Goal: Complete application form

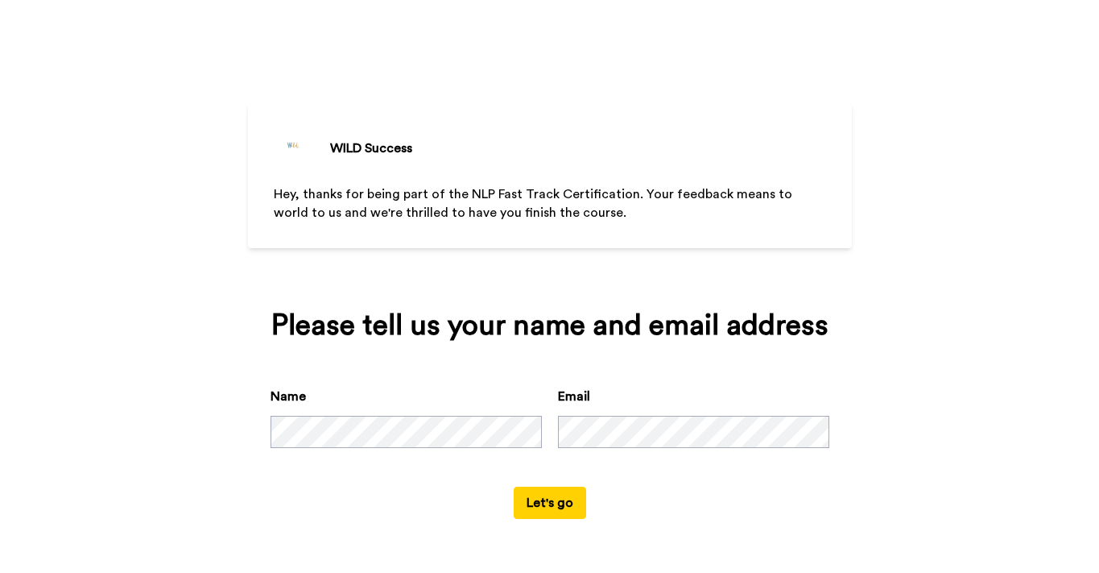
scroll to position [22, 0]
click at [561, 516] on button "Let's go" at bounding box center [550, 503] width 72 height 32
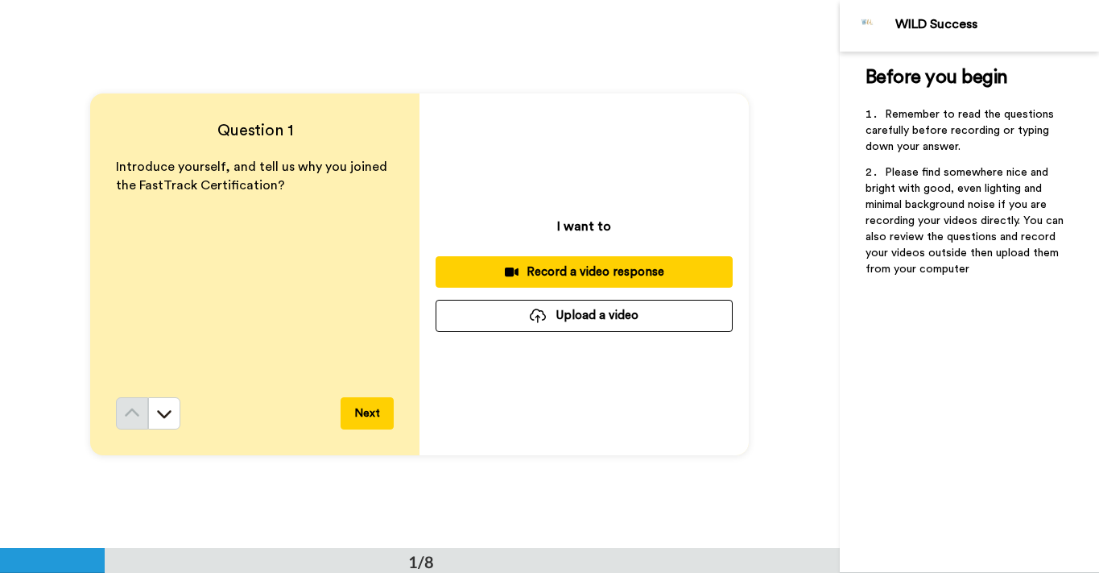
click at [366, 416] on button "Next" at bounding box center [367, 413] width 53 height 32
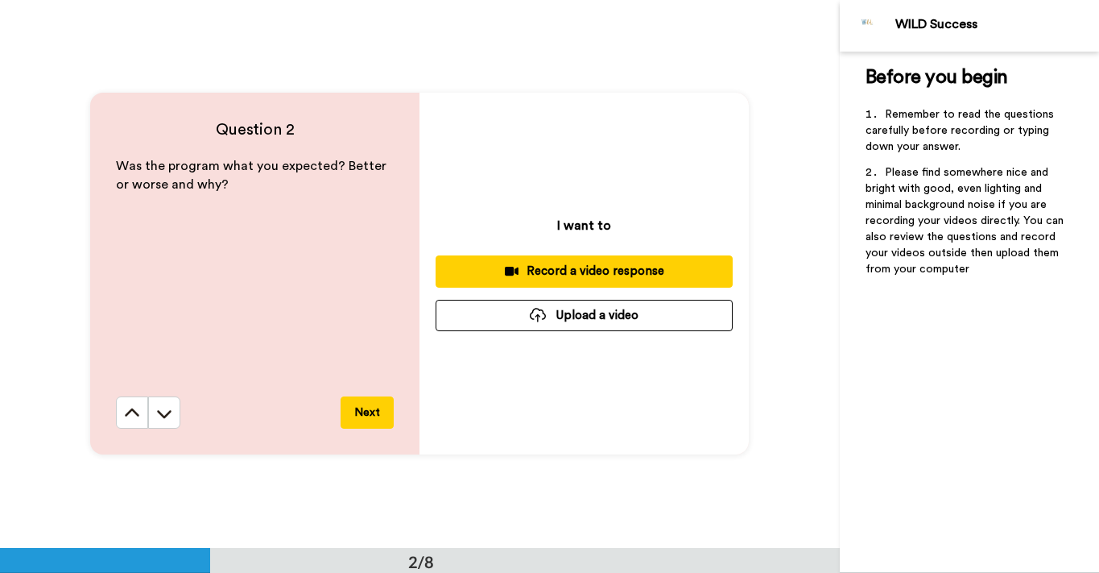
click at [366, 416] on button "Next" at bounding box center [367, 412] width 53 height 32
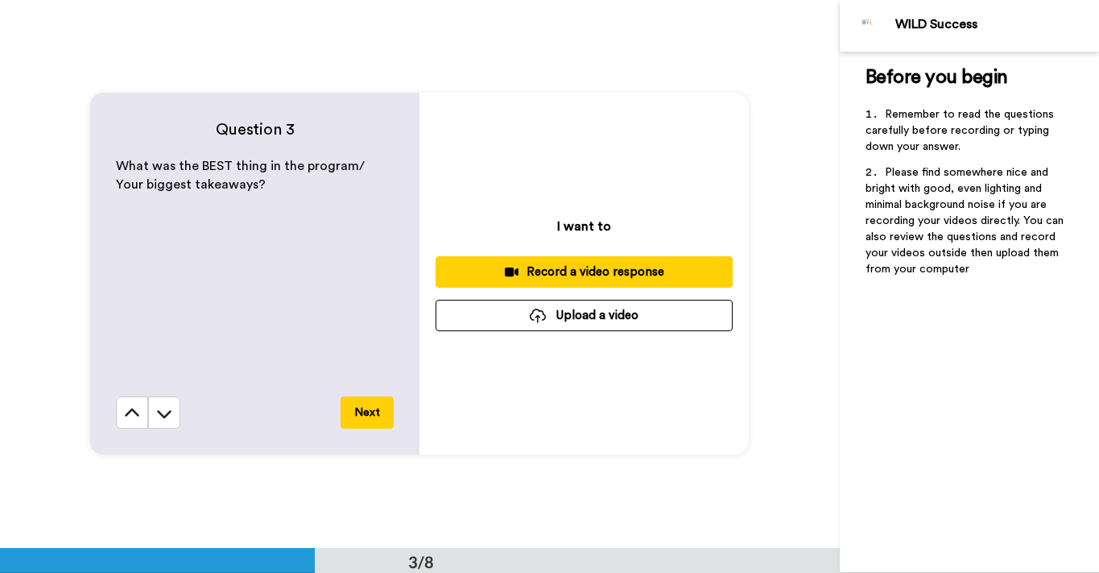
click at [366, 416] on button "Next" at bounding box center [367, 412] width 53 height 32
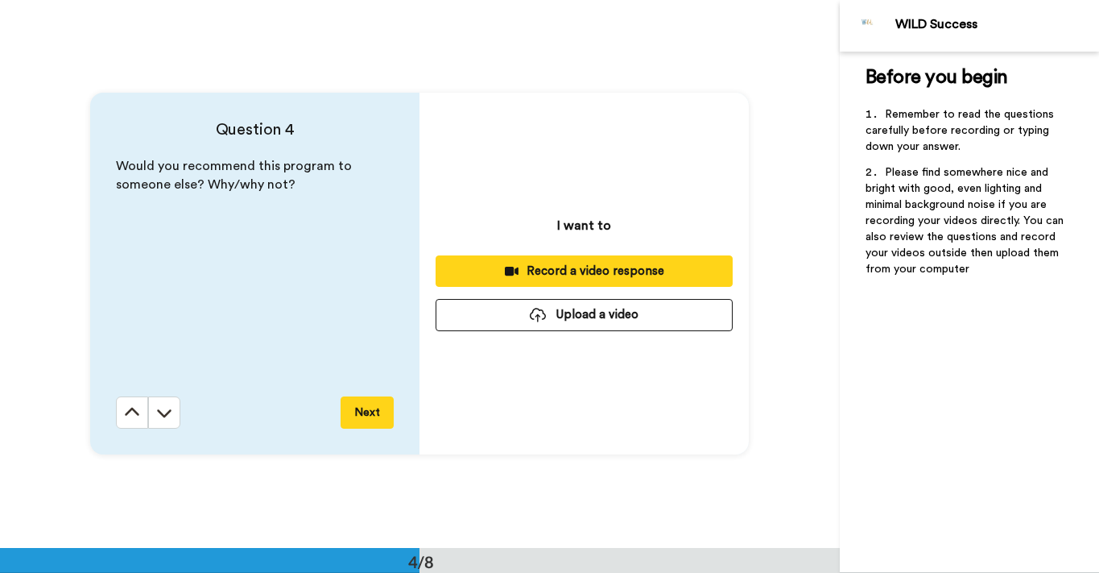
click at [366, 416] on button "Next" at bounding box center [367, 412] width 53 height 32
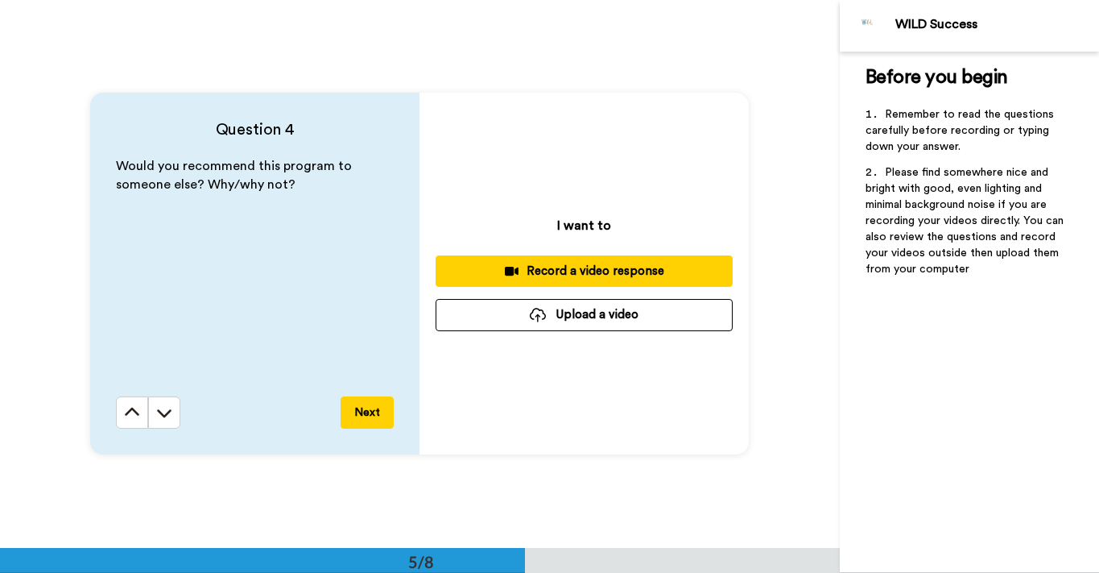
scroll to position [2192, 0]
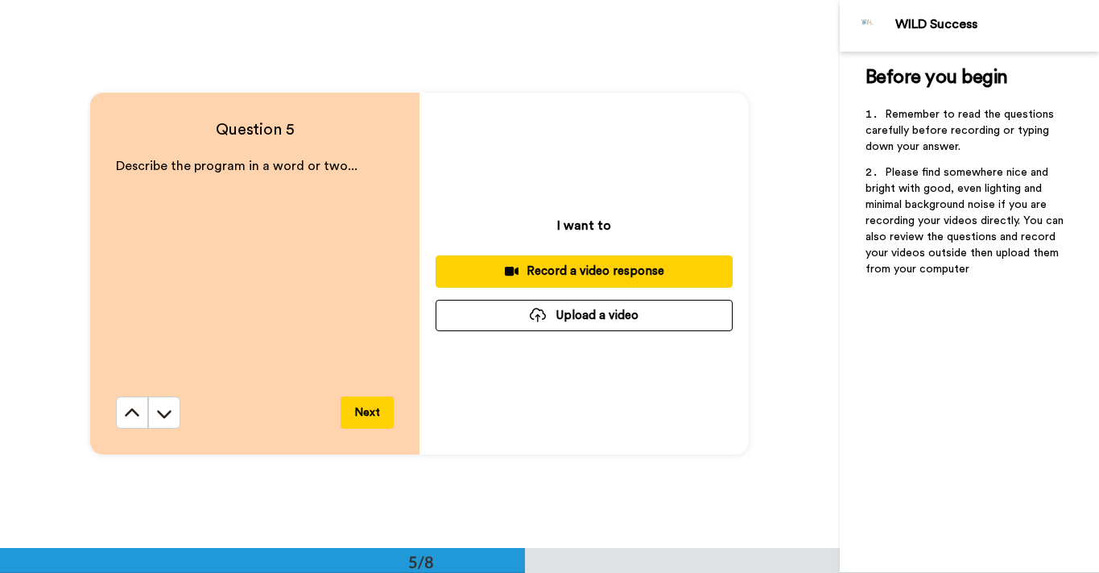
click at [367, 415] on button "Next" at bounding box center [367, 412] width 53 height 32
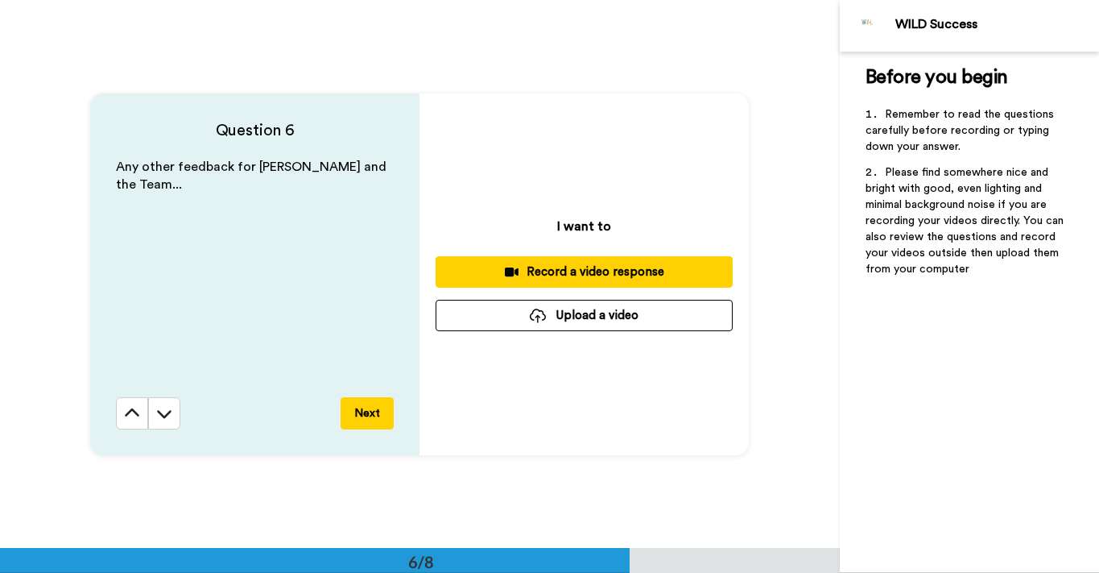
click at [367, 415] on button "Next" at bounding box center [367, 413] width 53 height 32
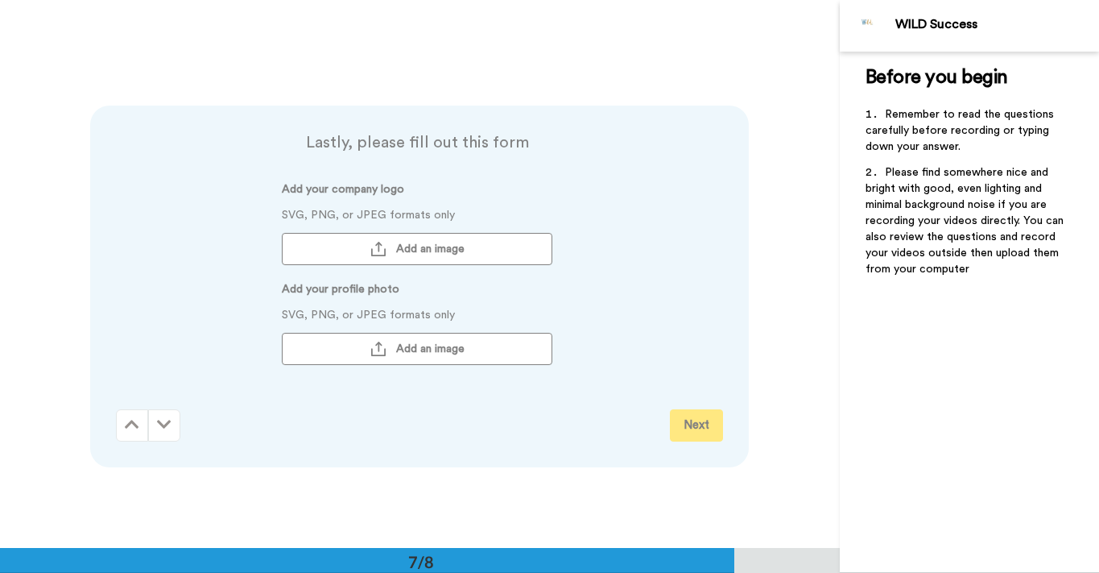
scroll to position [3289, 0]
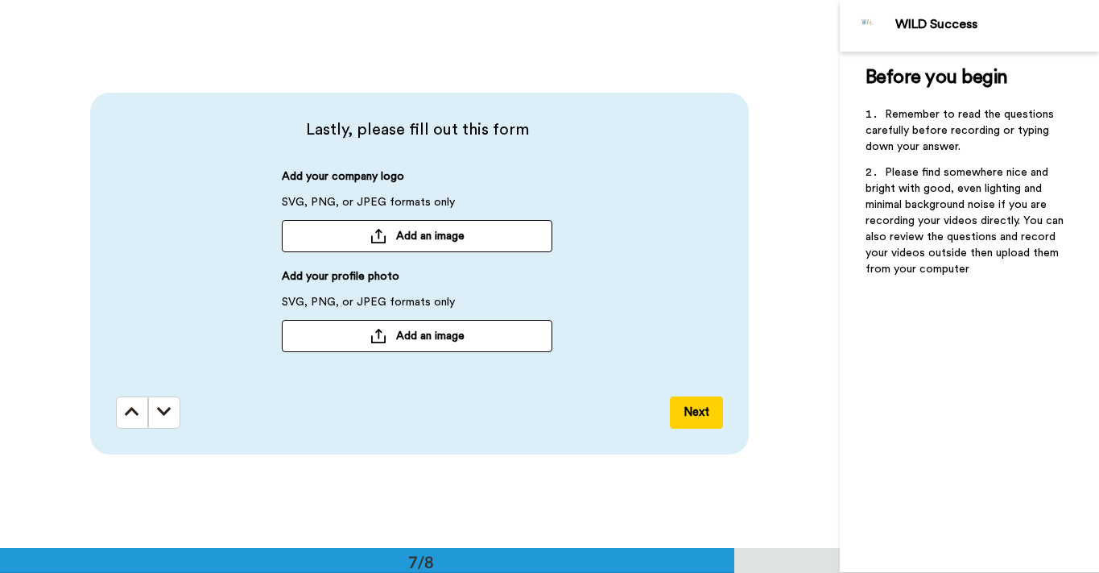
click at [692, 416] on button "Next" at bounding box center [696, 412] width 53 height 32
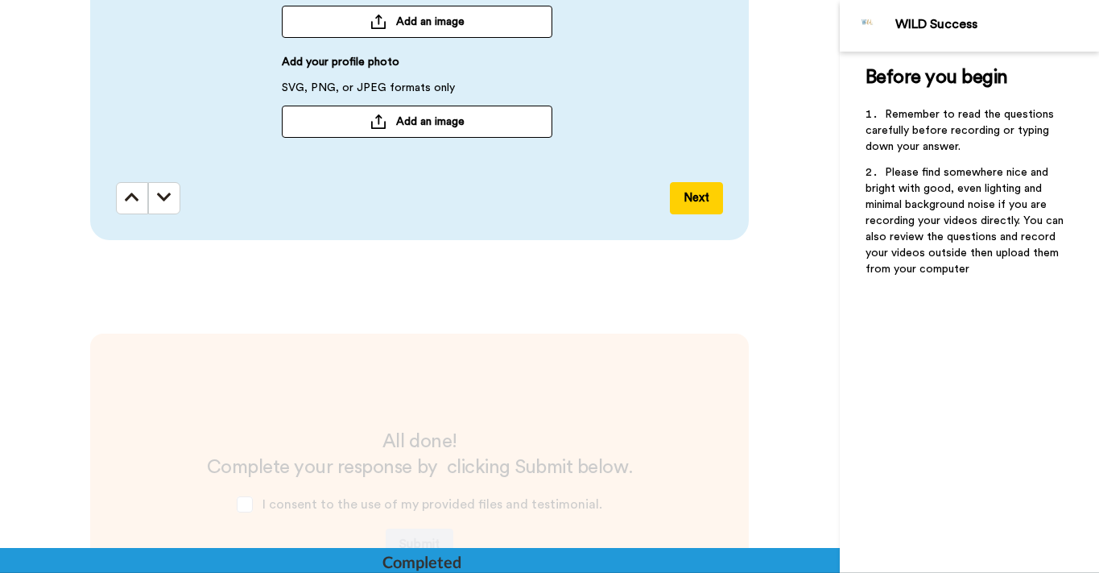
scroll to position [3724, 0]
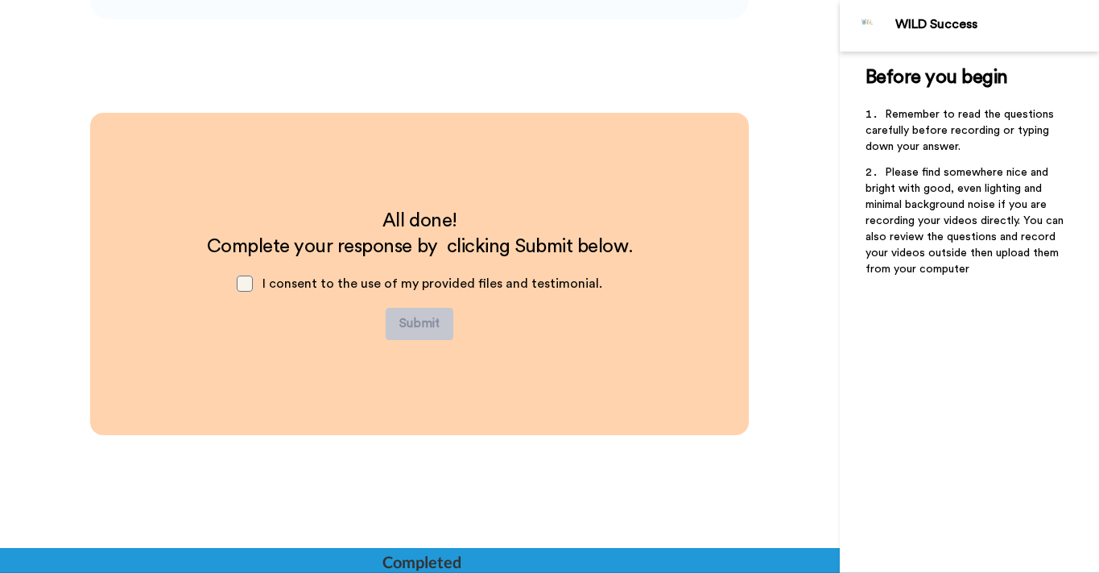
click at [252, 278] on span at bounding box center [245, 283] width 16 height 16
click at [248, 283] on span at bounding box center [245, 283] width 16 height 16
click at [252, 286] on span at bounding box center [245, 283] width 16 height 16
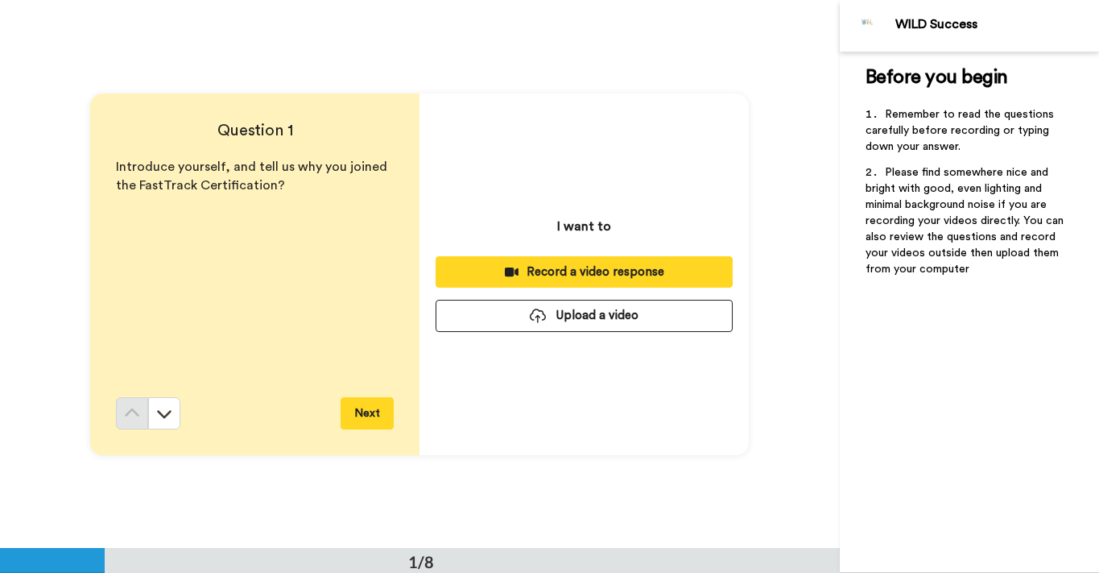
scroll to position [0, 0]
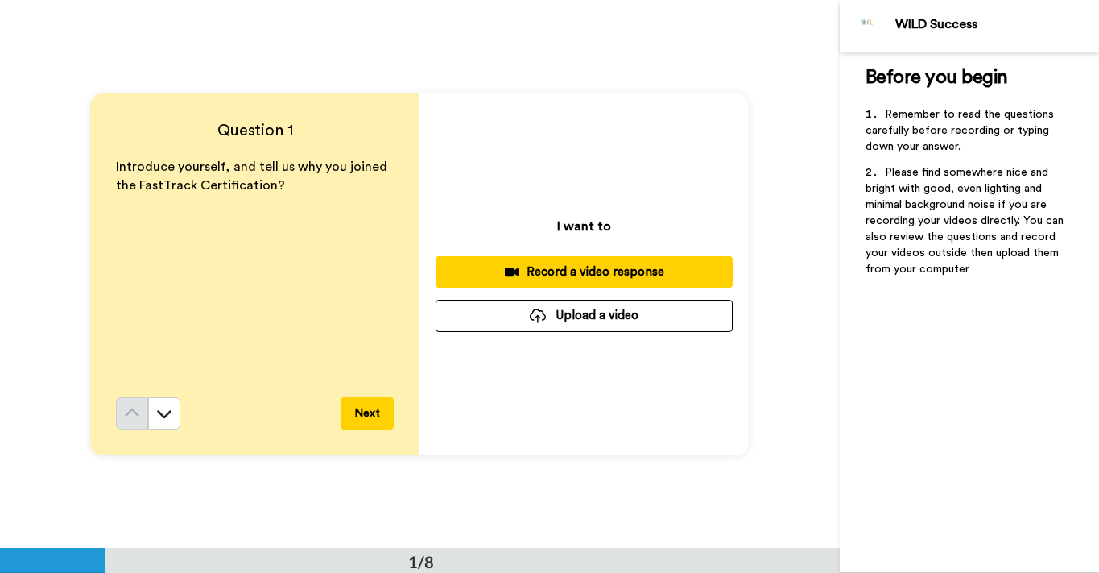
click at [65, 351] on div "Question 1 Introduce yourself, and tell us why you joined the FastTrack Certifi…" at bounding box center [420, 274] width 840 height 548
click at [142, 297] on div "Introduce yourself, and tell us why you joined the FastTrack Certification?" at bounding box center [255, 277] width 278 height 239
click at [361, 406] on button "Next" at bounding box center [367, 413] width 53 height 32
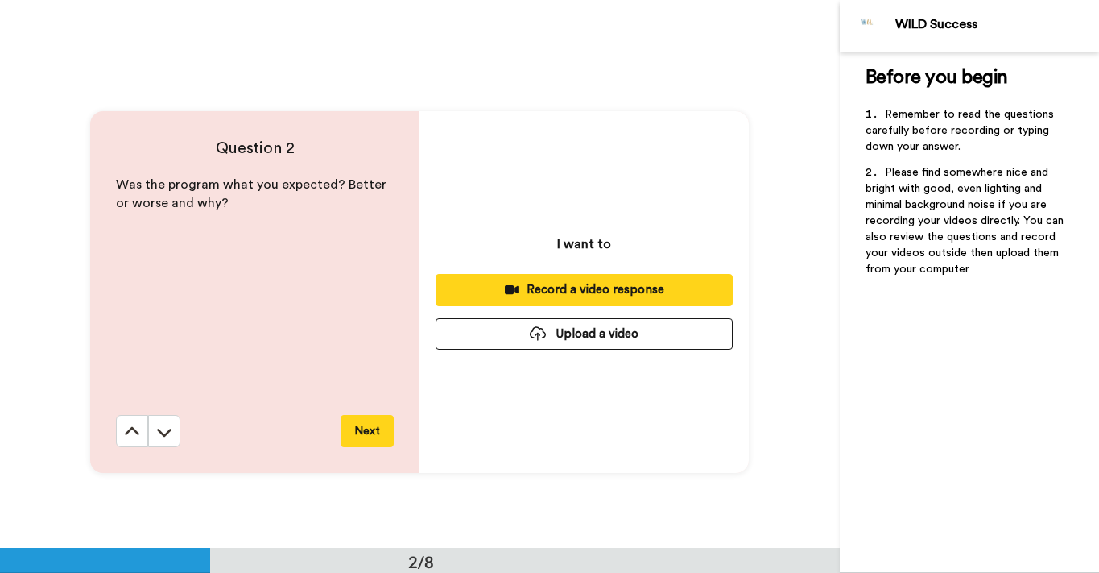
scroll to position [549, 0]
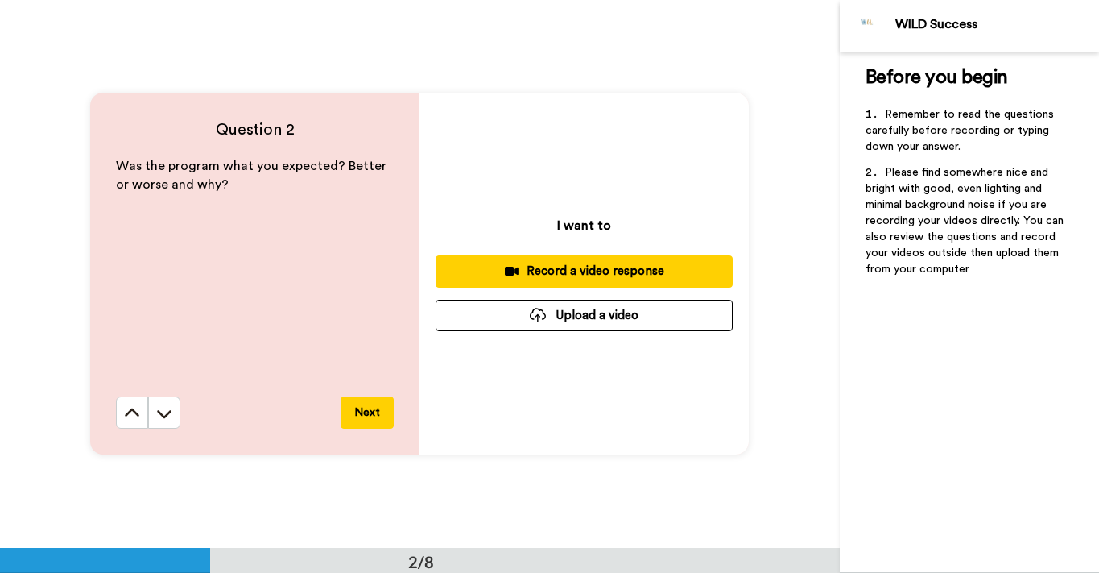
click at [359, 425] on button "Next" at bounding box center [367, 412] width 53 height 32
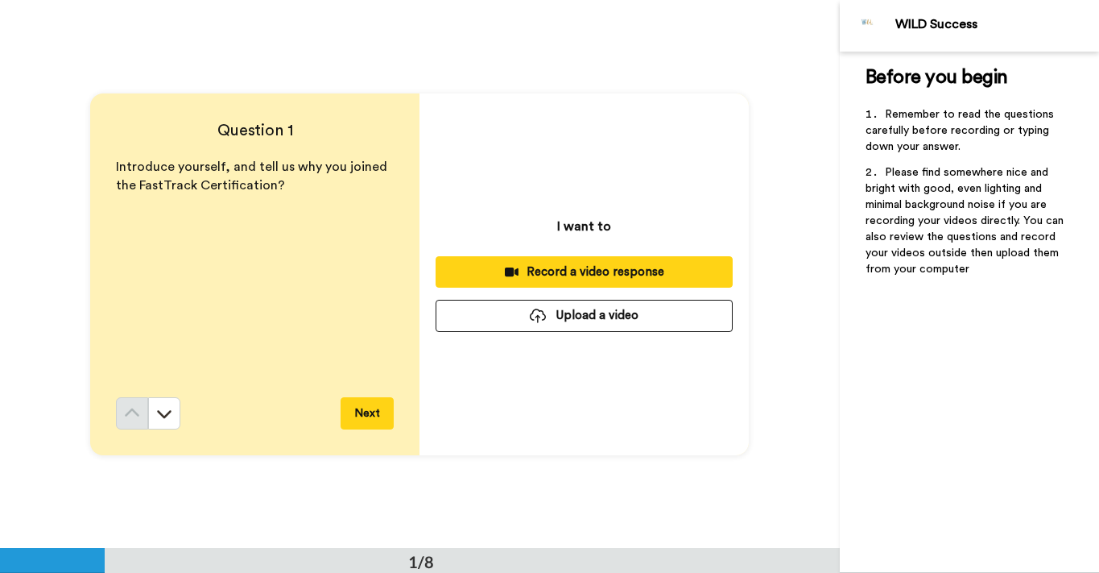
scroll to position [0, 0]
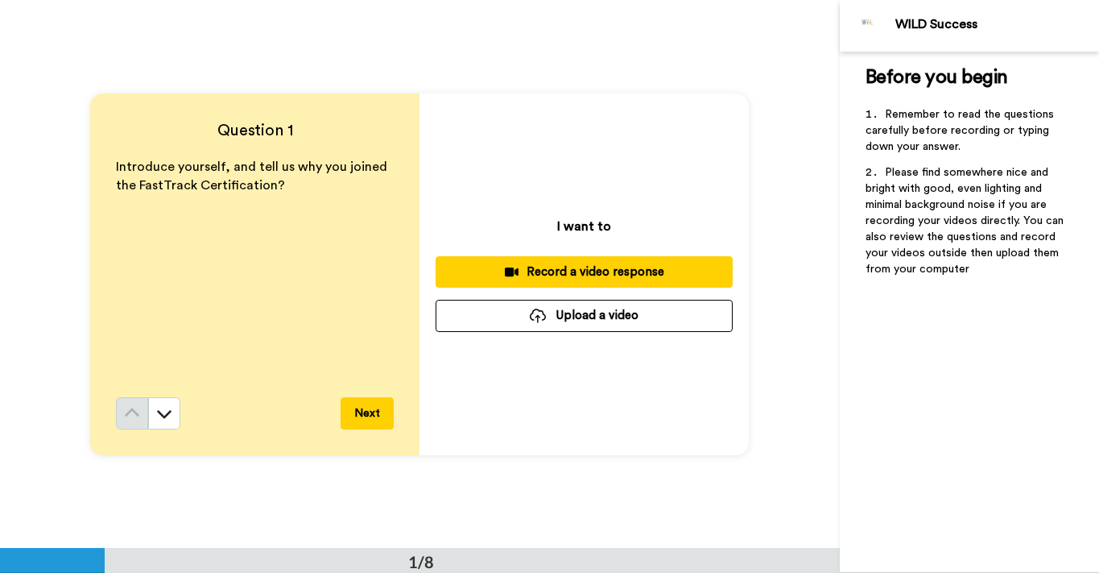
click at [577, 277] on div "Record a video response" at bounding box center [584, 271] width 271 height 17
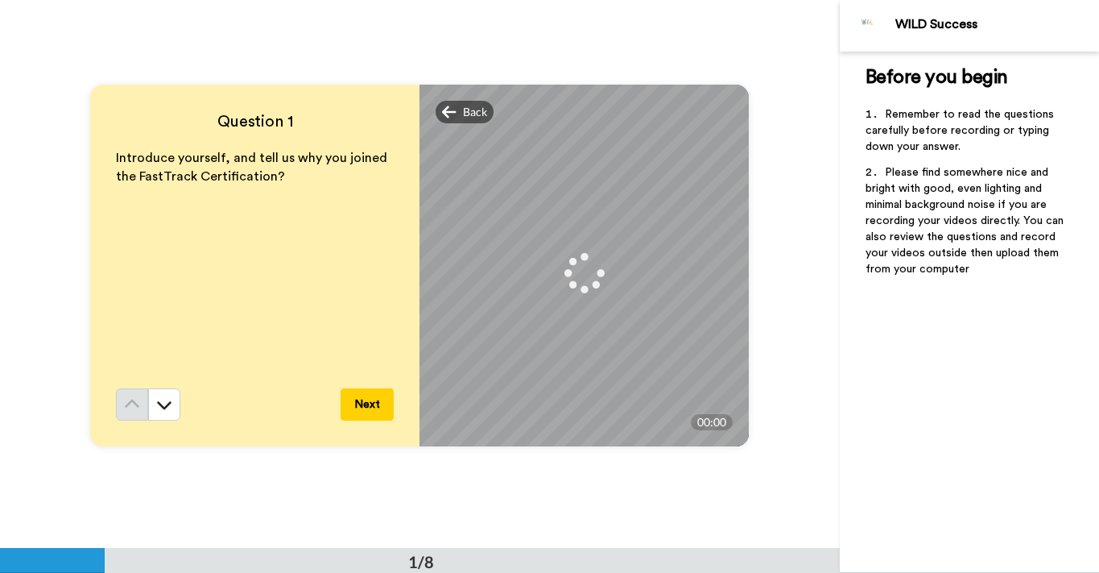
scroll to position [10, 0]
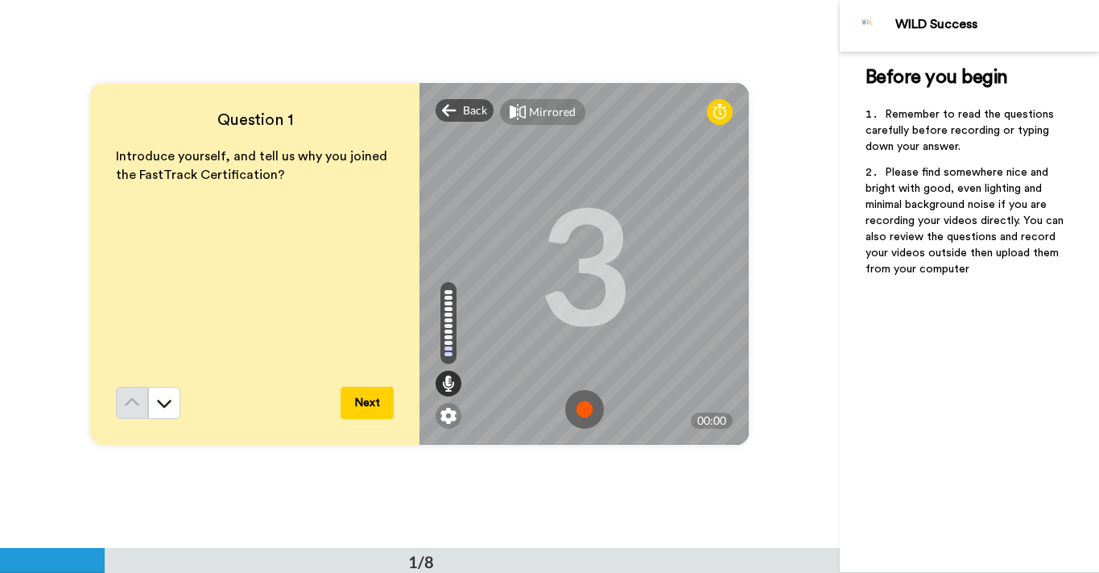
click at [361, 401] on button "Next" at bounding box center [367, 403] width 53 height 32
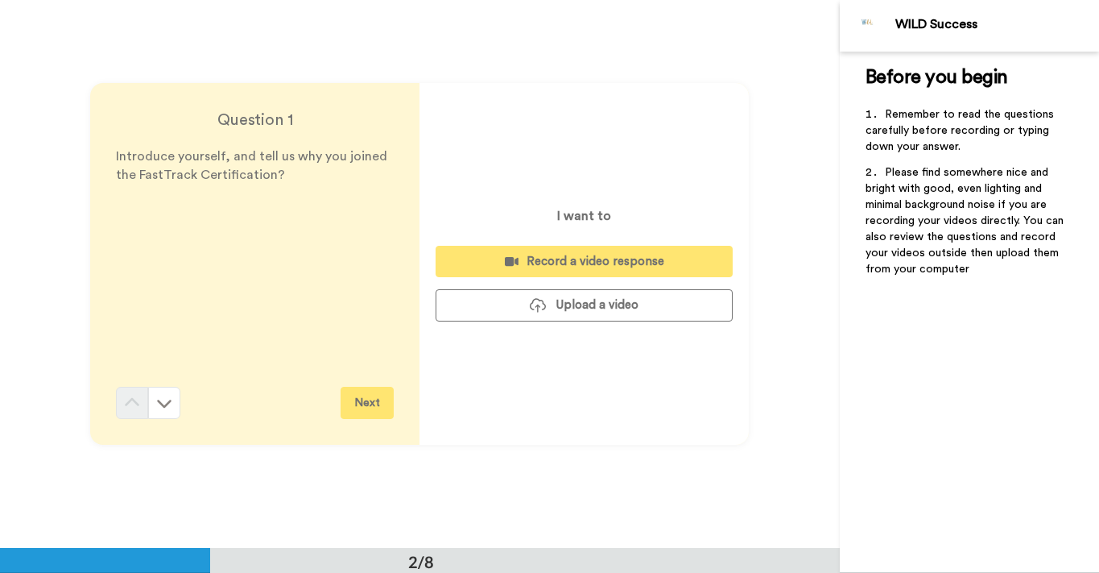
scroll to position [549, 0]
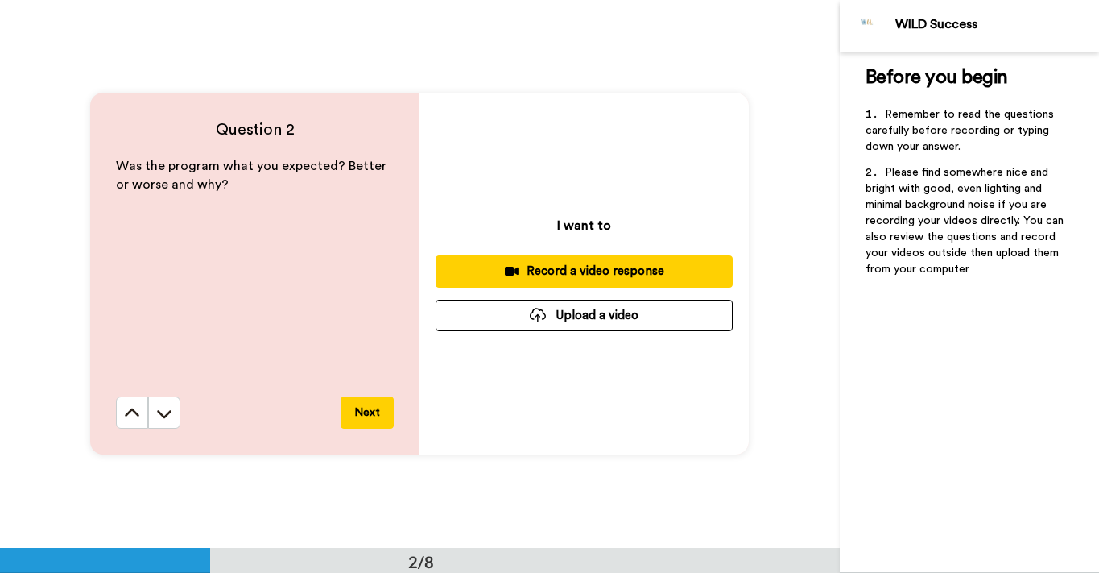
click at [580, 270] on div "Record a video response" at bounding box center [584, 271] width 271 height 17
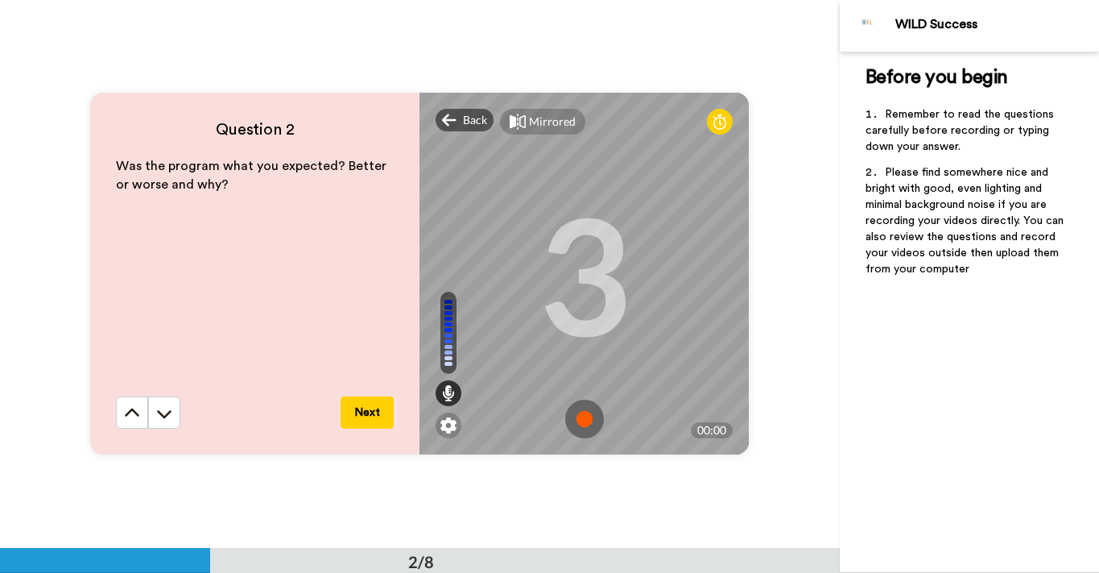
click at [584, 418] on img at bounding box center [584, 419] width 39 height 39
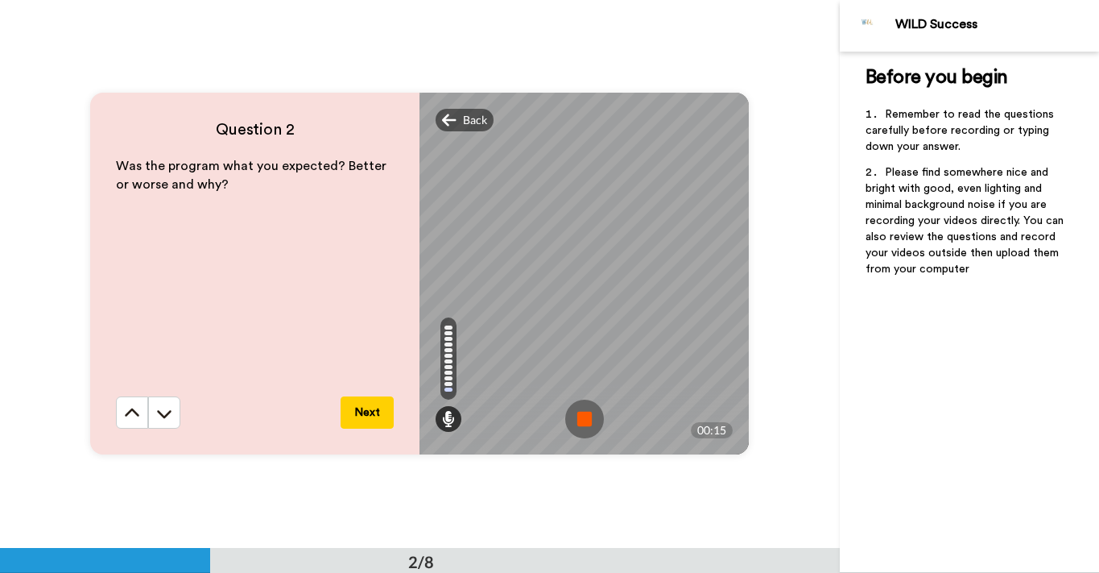
click at [362, 413] on button "Next" at bounding box center [367, 412] width 53 height 32
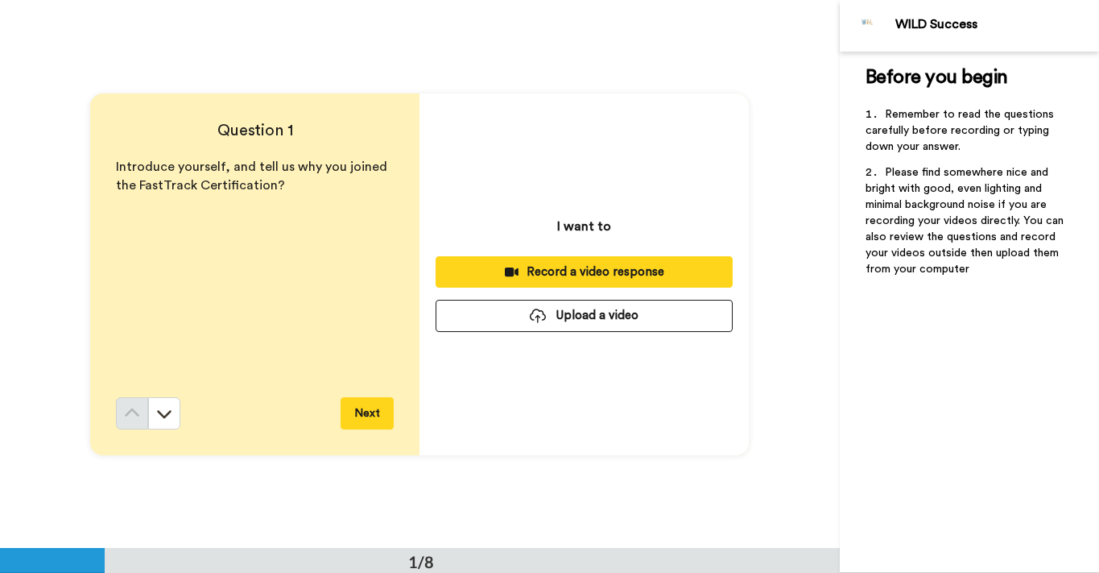
scroll to position [0, 0]
click at [560, 273] on div "Record a video response" at bounding box center [584, 271] width 271 height 17
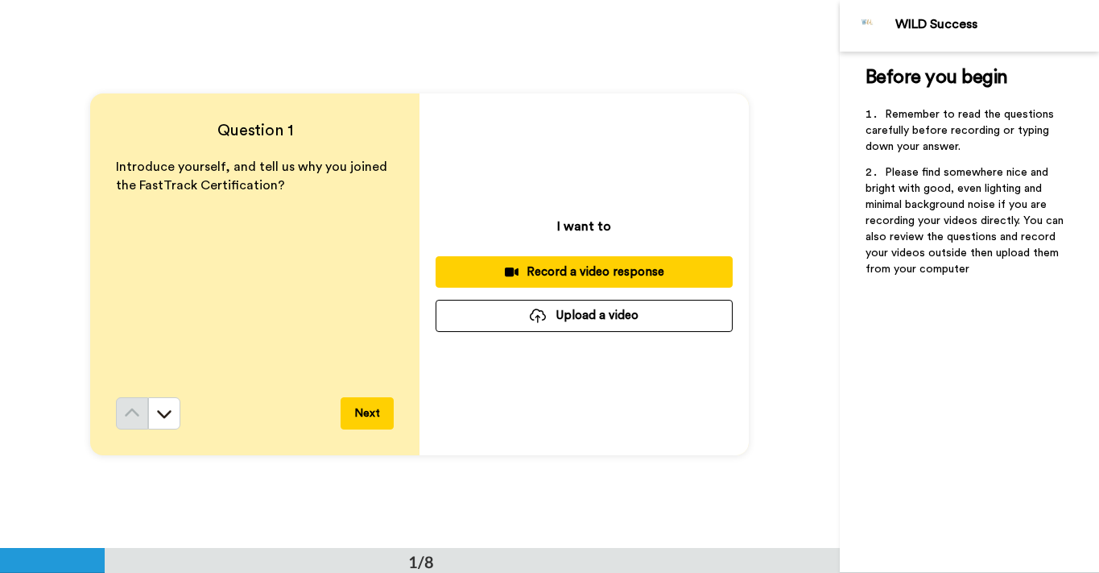
click at [573, 267] on div "Record a video response" at bounding box center [584, 271] width 271 height 17
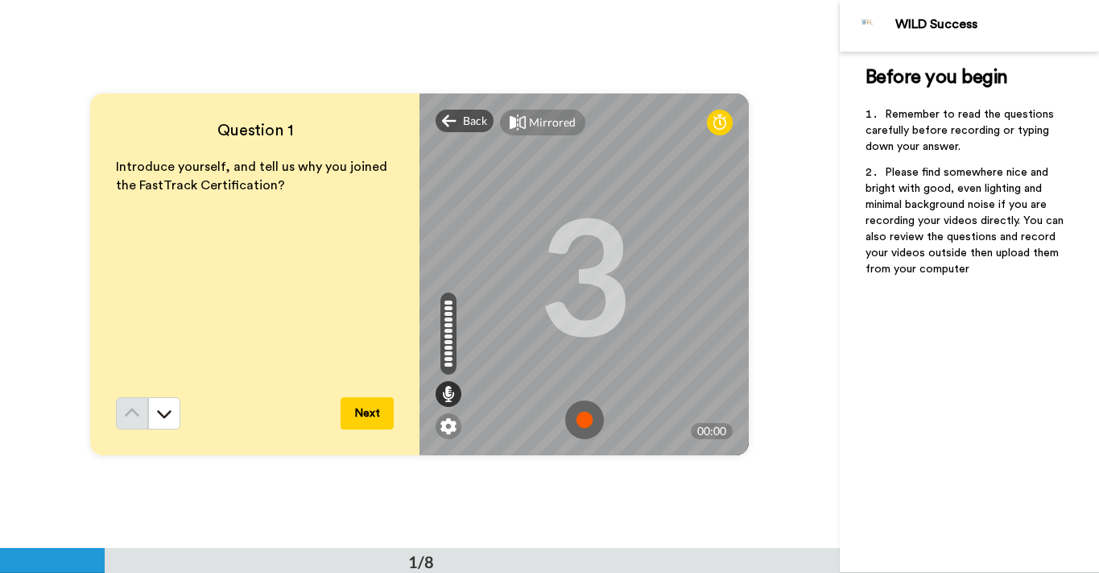
click at [590, 423] on img at bounding box center [584, 419] width 39 height 39
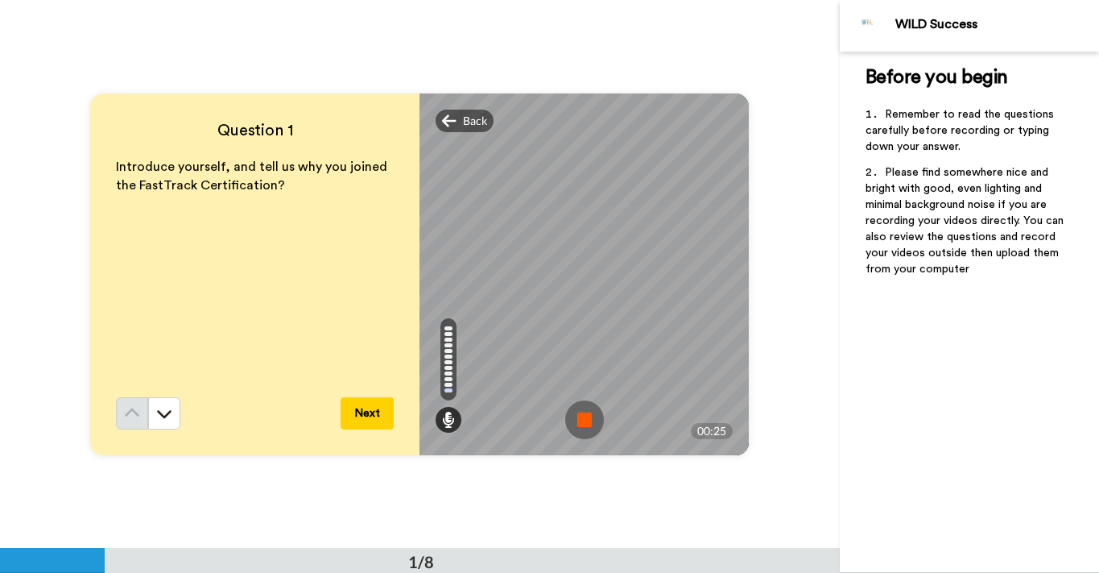
click at [585, 412] on img at bounding box center [584, 419] width 39 height 39
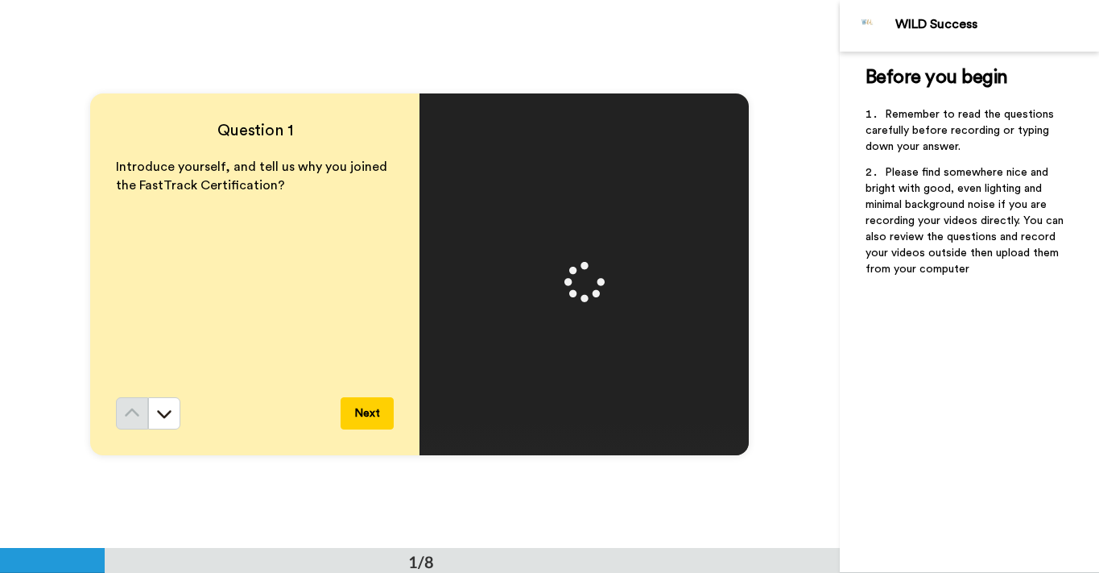
click at [362, 411] on button "Next" at bounding box center [367, 413] width 53 height 32
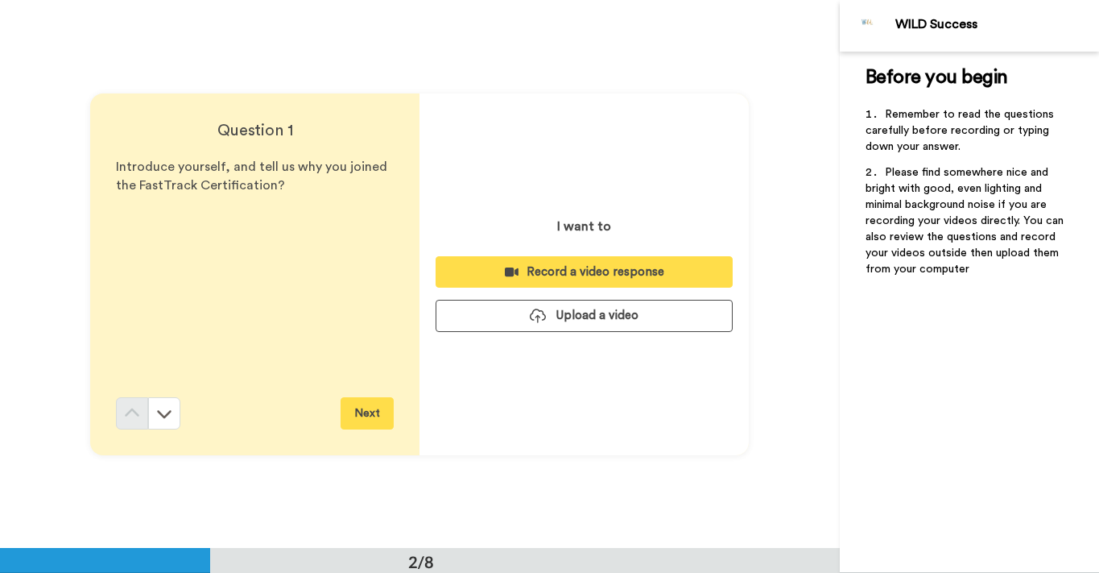
scroll to position [549, 0]
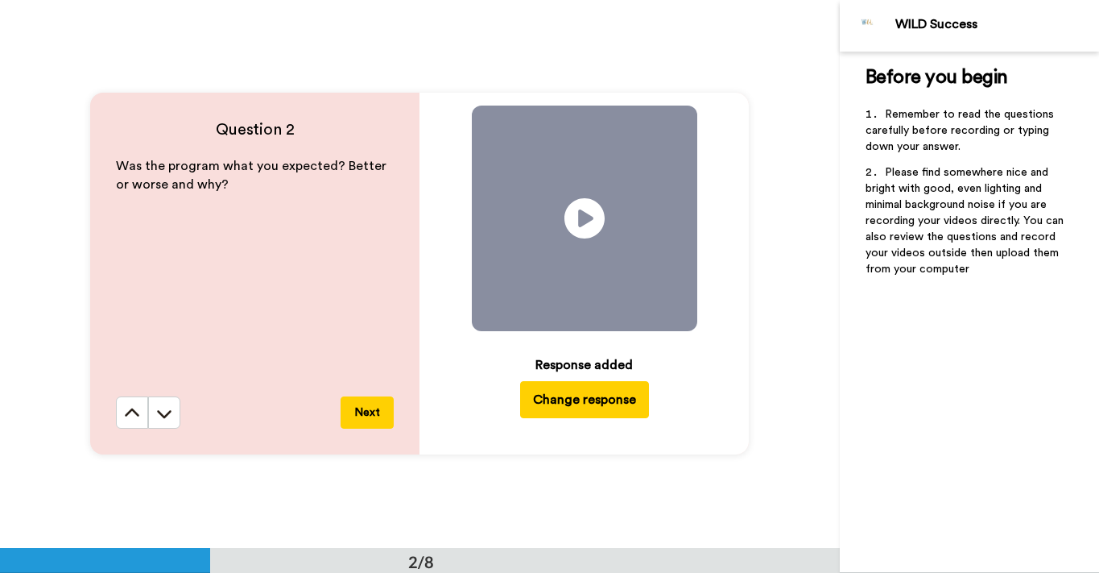
click at [371, 411] on button "Next" at bounding box center [367, 412] width 53 height 32
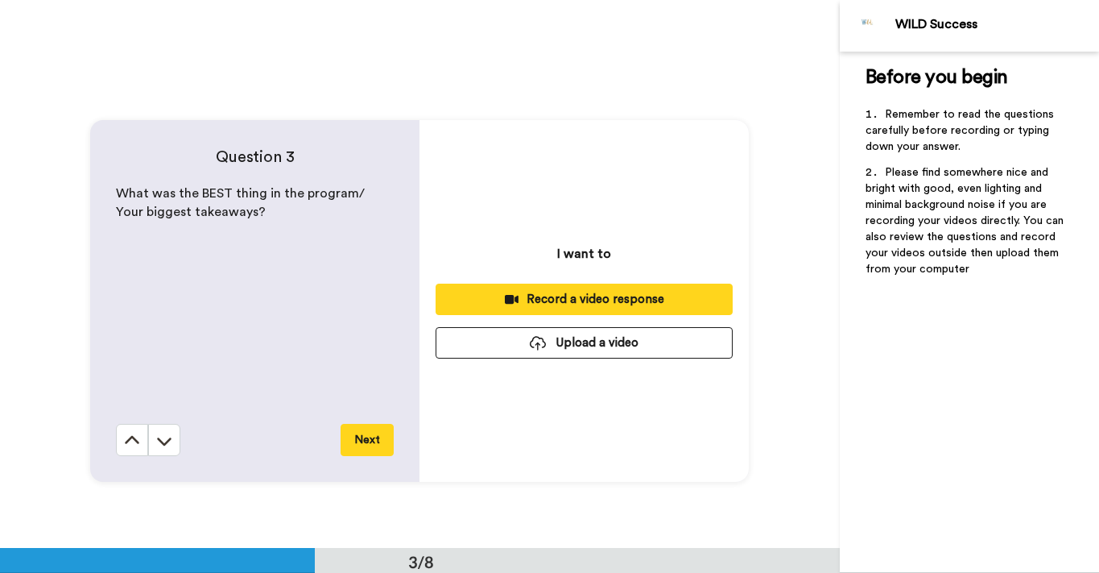
scroll to position [1096, 0]
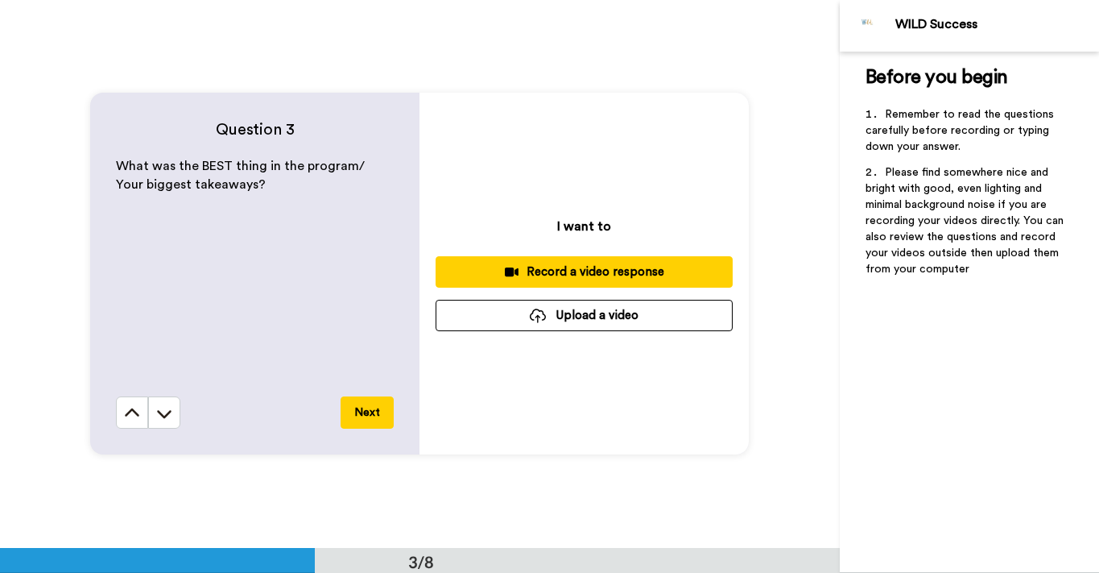
click at [553, 279] on div "Record a video response" at bounding box center [584, 271] width 271 height 17
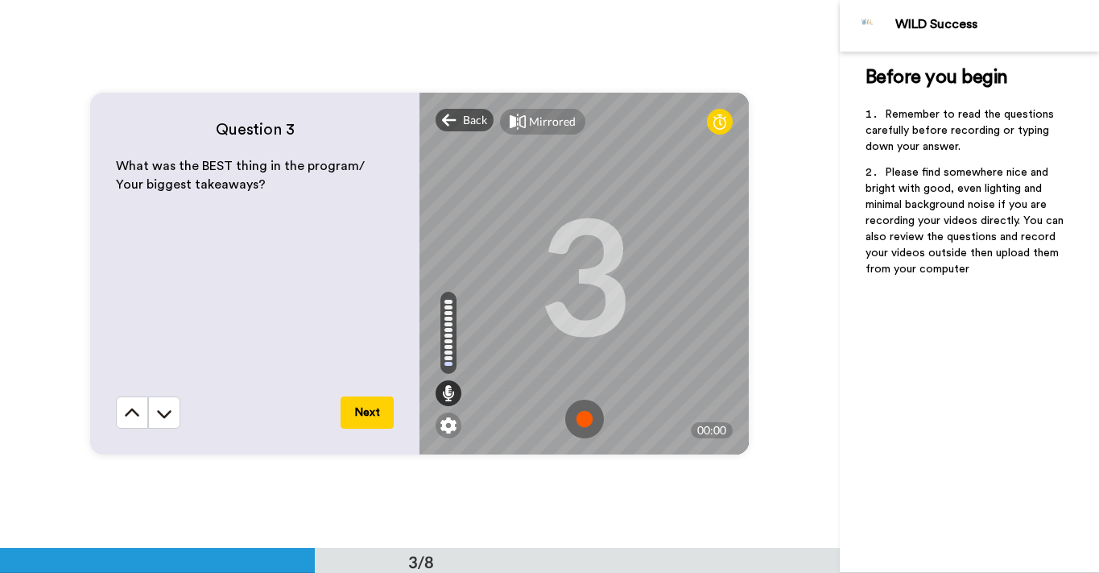
click at [583, 419] on img at bounding box center [584, 419] width 39 height 39
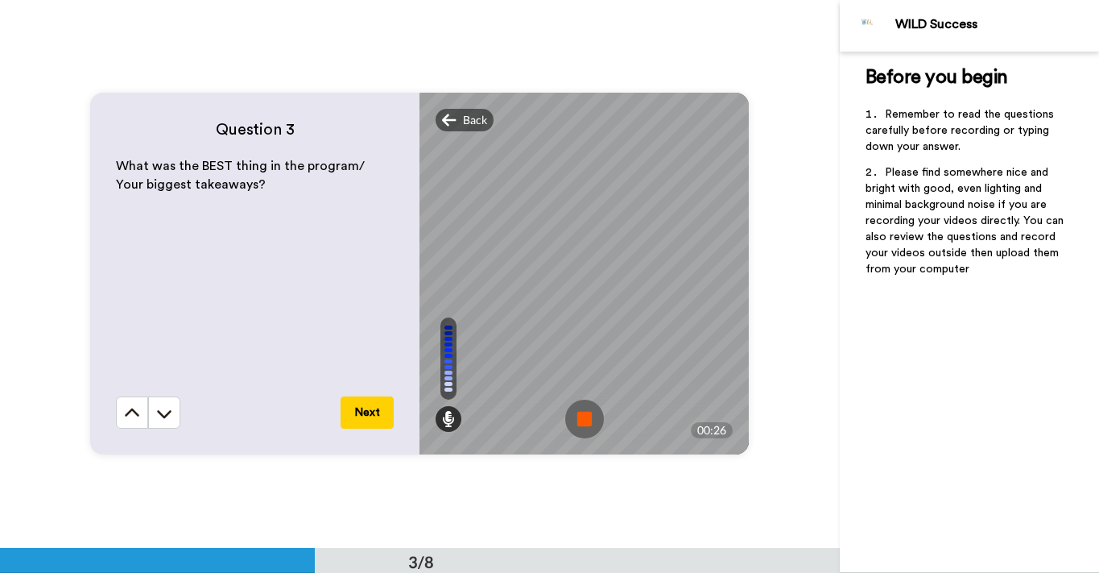
click at [582, 417] on img at bounding box center [584, 419] width 39 height 39
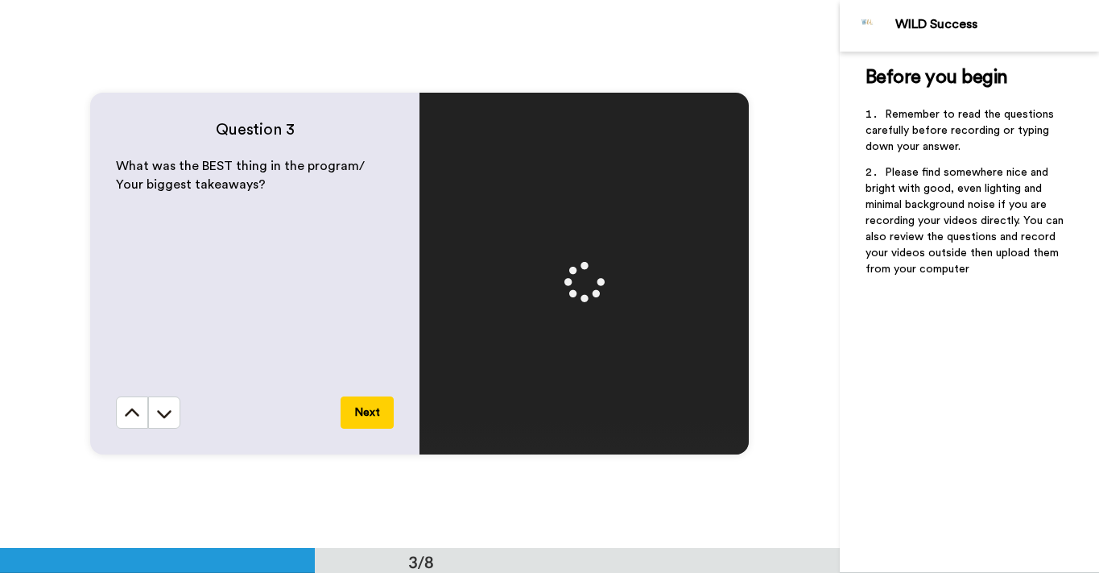
click at [362, 411] on button "Next" at bounding box center [367, 412] width 53 height 32
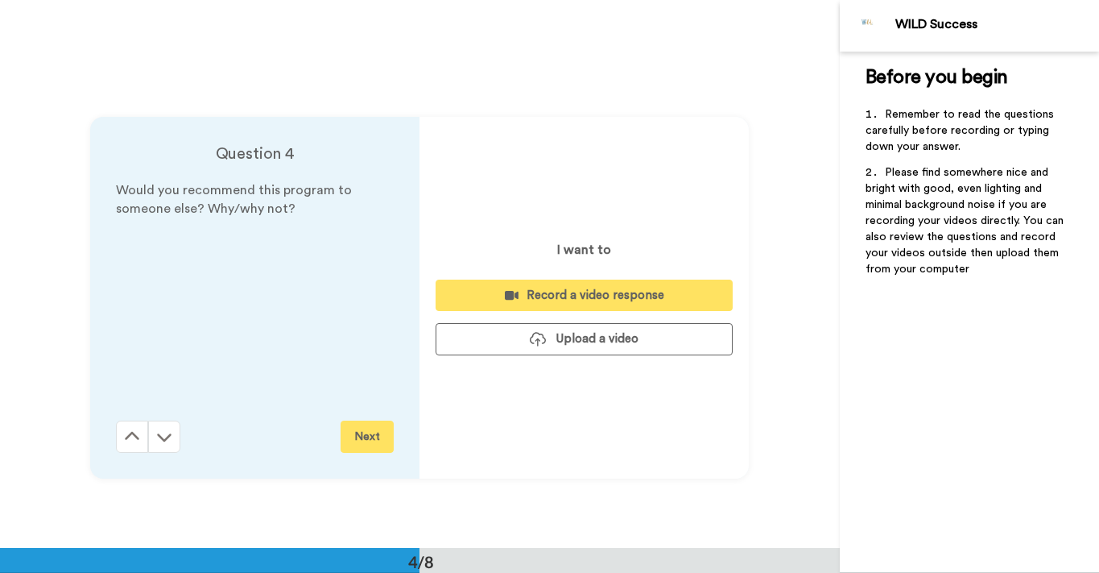
scroll to position [1645, 0]
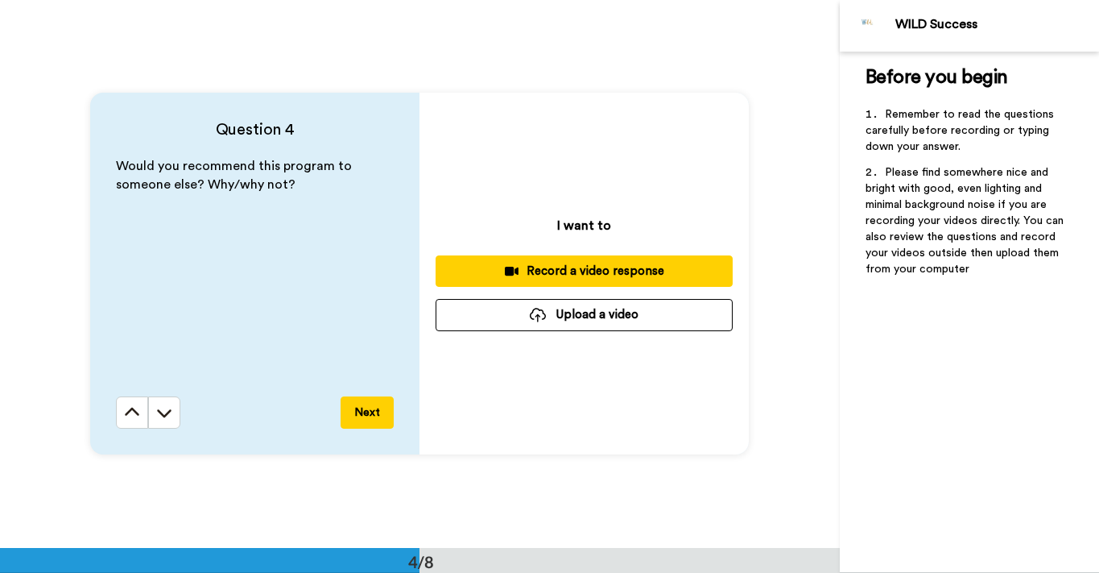
click at [566, 262] on button "Record a video response" at bounding box center [584, 270] width 297 height 31
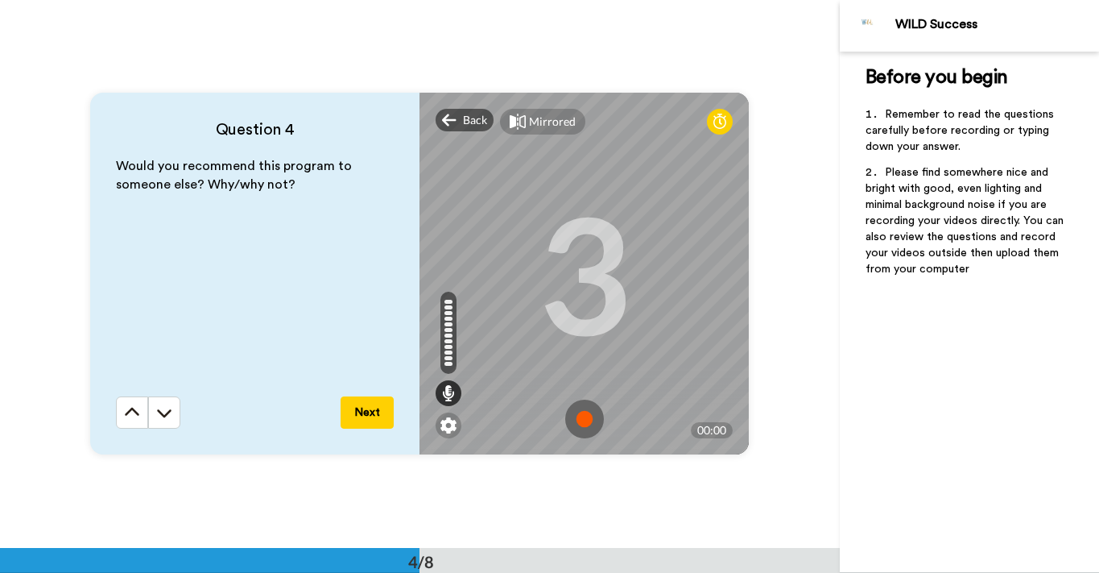
click at [587, 429] on img at bounding box center [584, 419] width 39 height 39
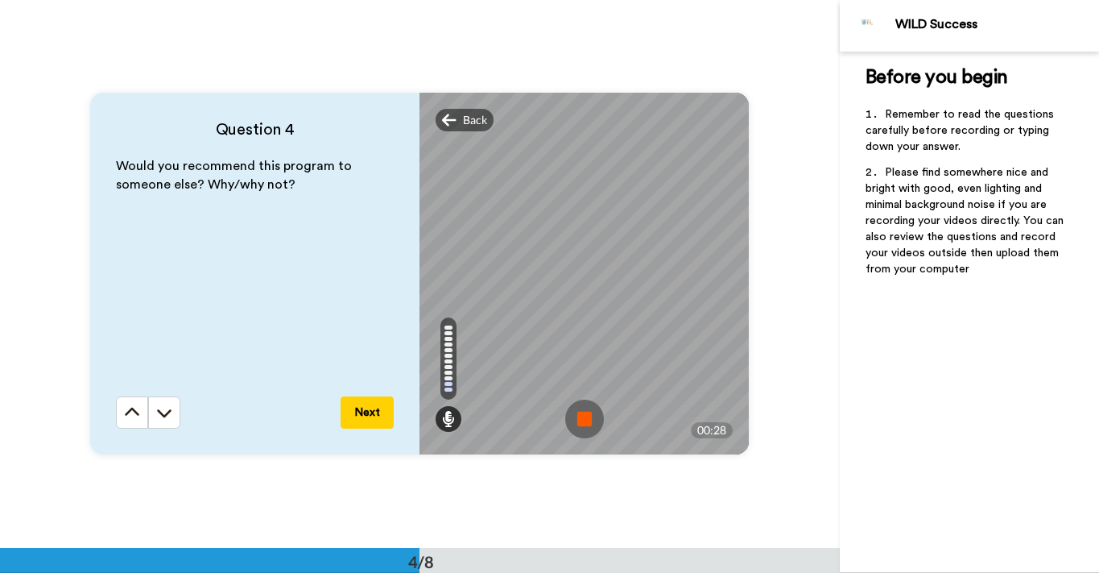
click at [577, 420] on img at bounding box center [584, 419] width 39 height 39
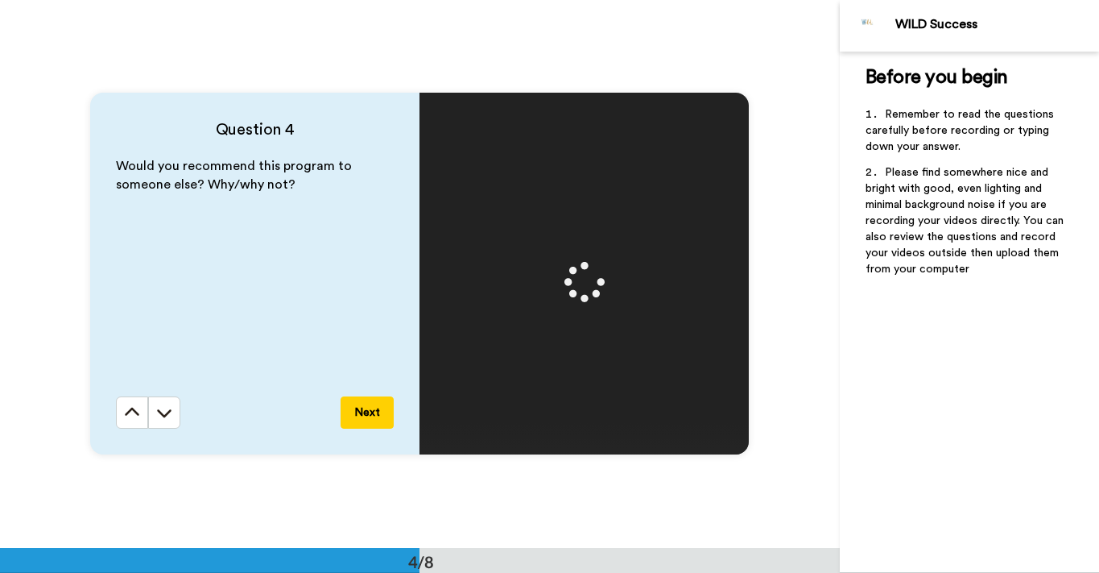
click at [370, 414] on button "Next" at bounding box center [367, 412] width 53 height 32
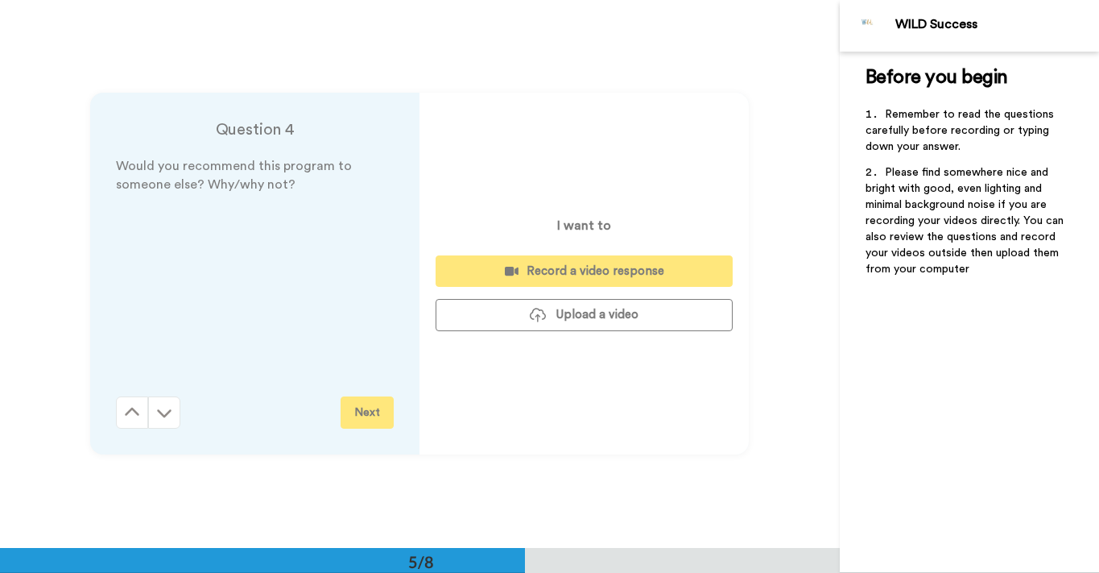
scroll to position [2192, 0]
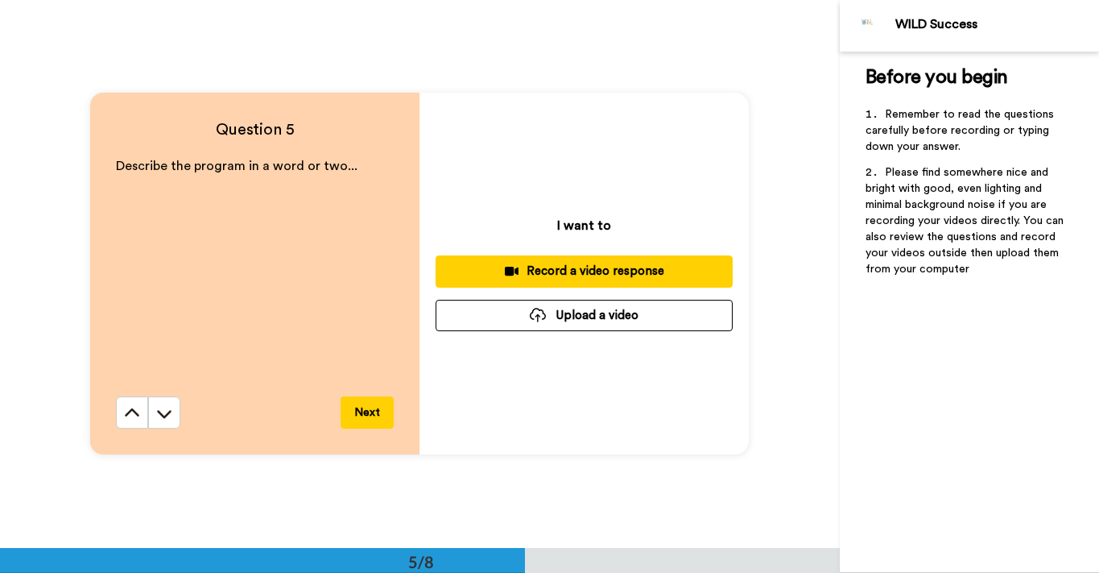
click at [581, 275] on div "Record a video response" at bounding box center [584, 271] width 271 height 17
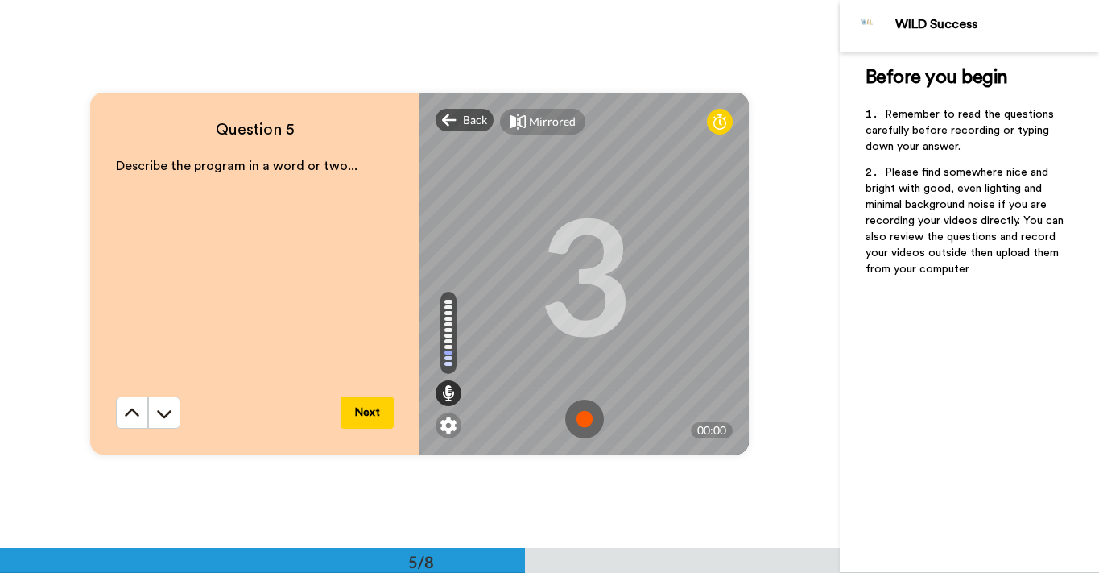
click at [582, 412] on img at bounding box center [584, 419] width 39 height 39
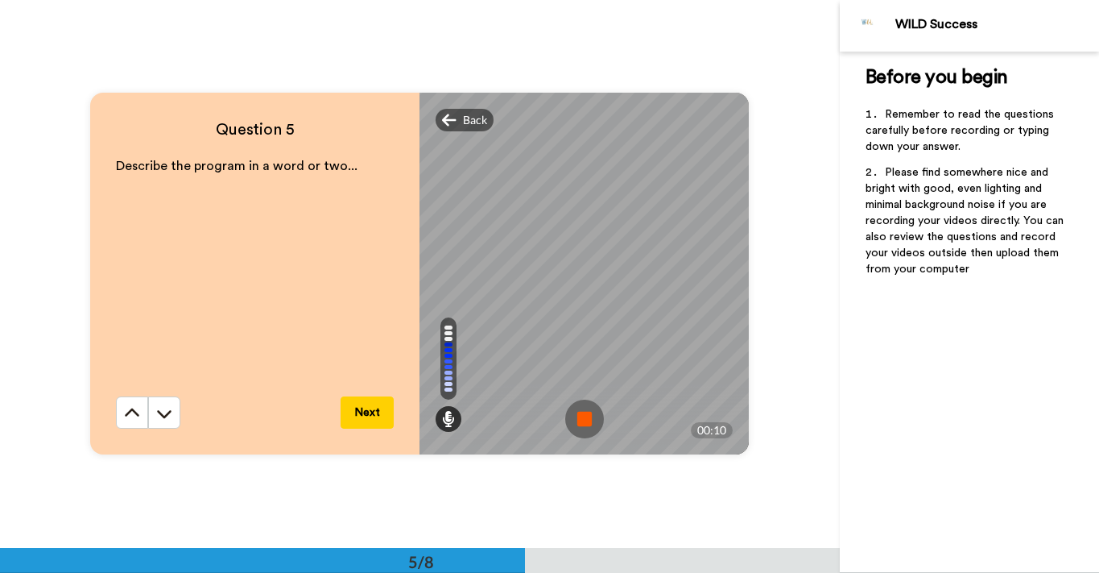
click at [579, 411] on img at bounding box center [584, 419] width 39 height 39
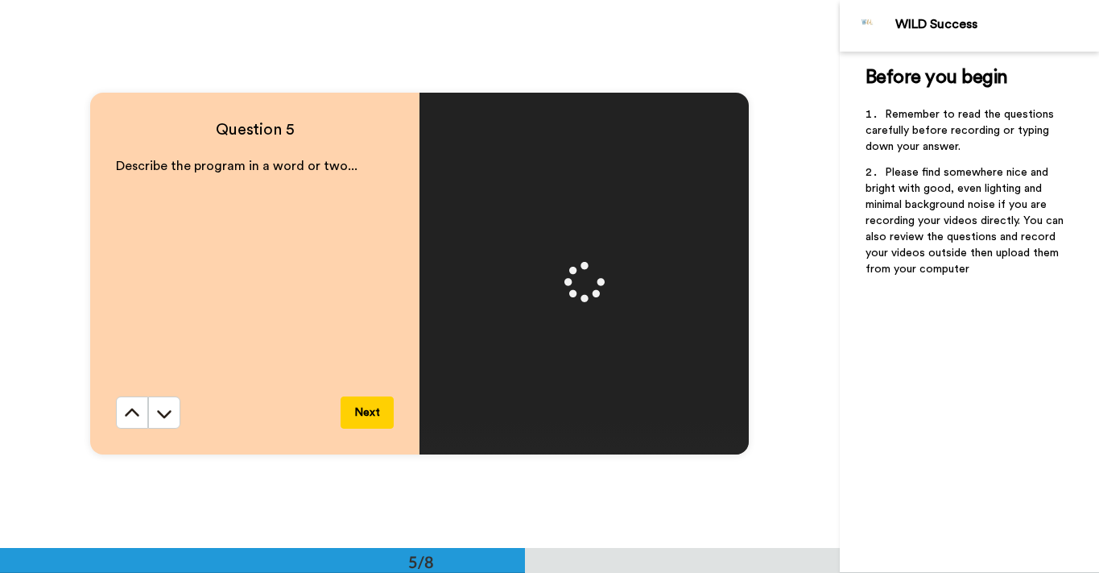
click at [367, 416] on button "Next" at bounding box center [367, 412] width 53 height 32
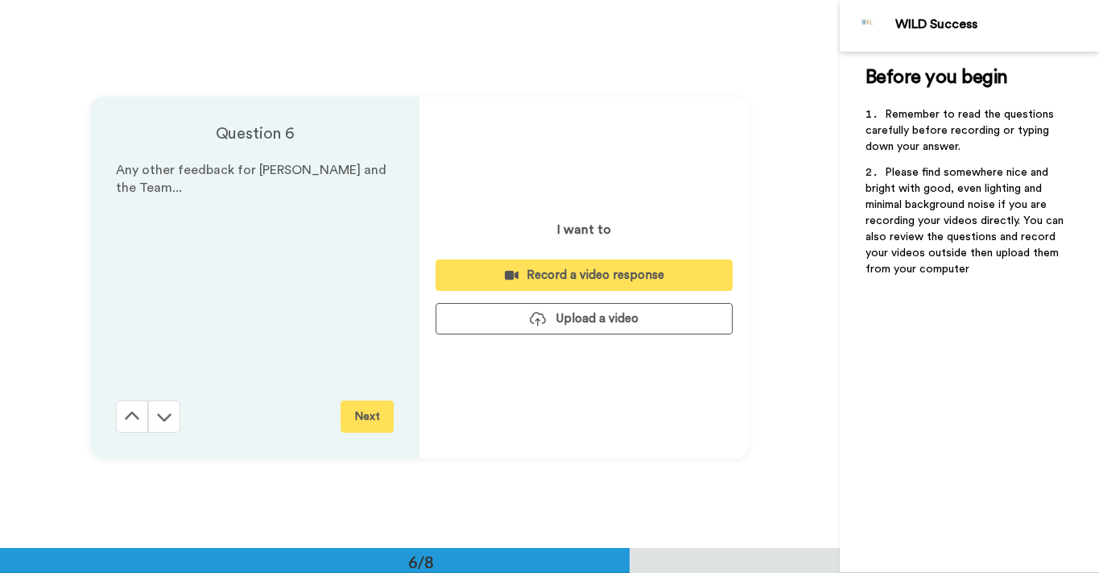
scroll to position [2740, 0]
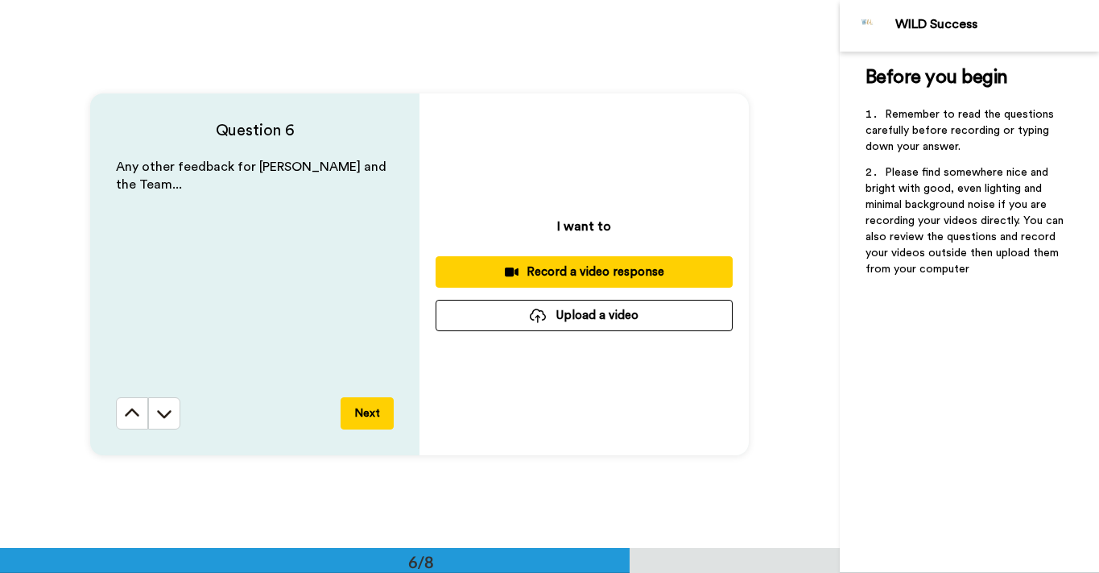
click at [367, 415] on button "Next" at bounding box center [367, 413] width 53 height 32
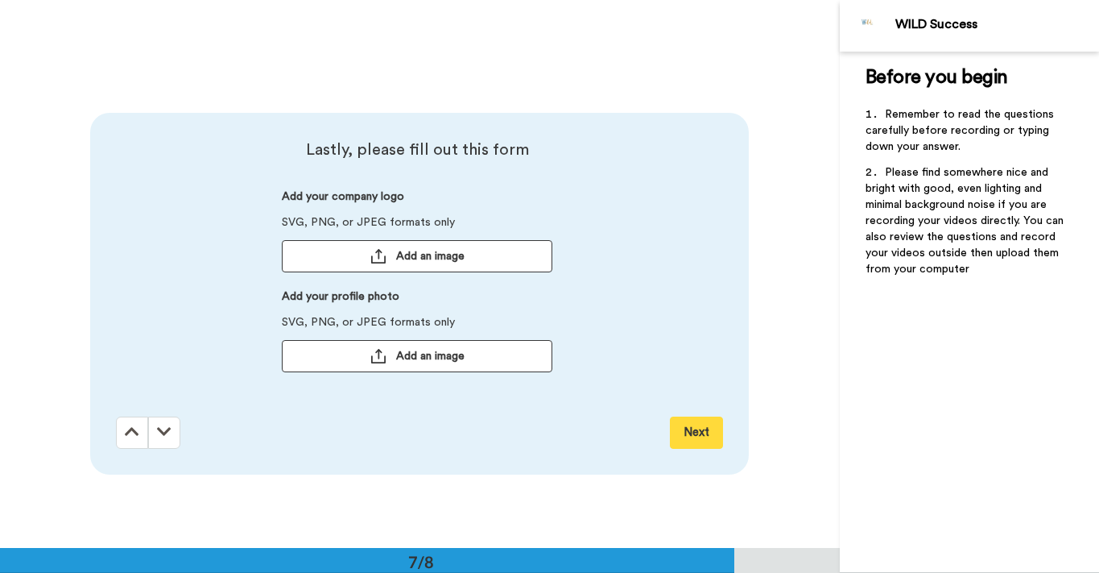
scroll to position [3289, 0]
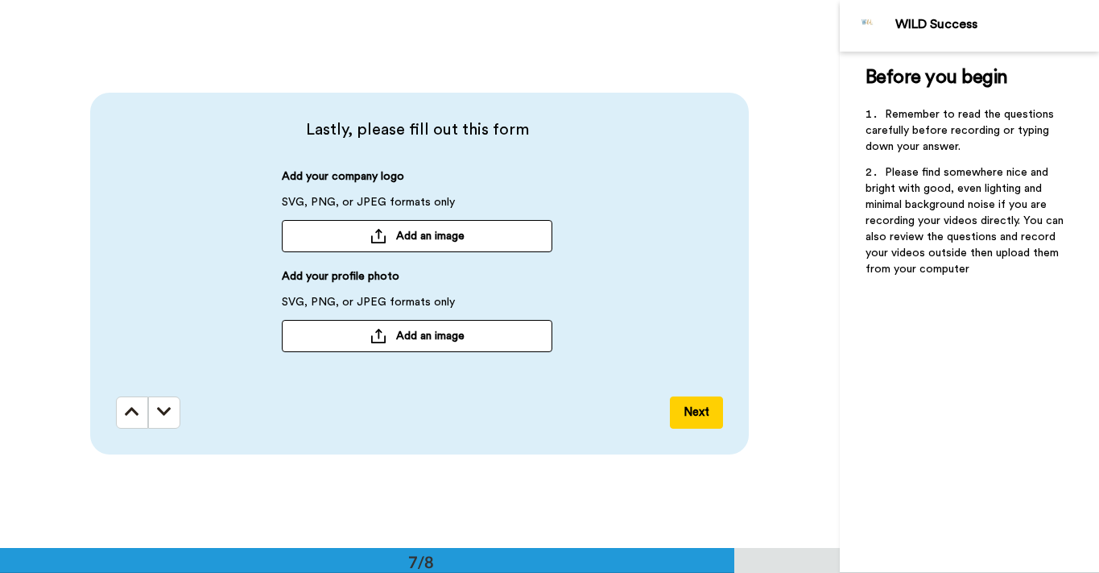
click at [698, 412] on button "Next" at bounding box center [696, 412] width 53 height 32
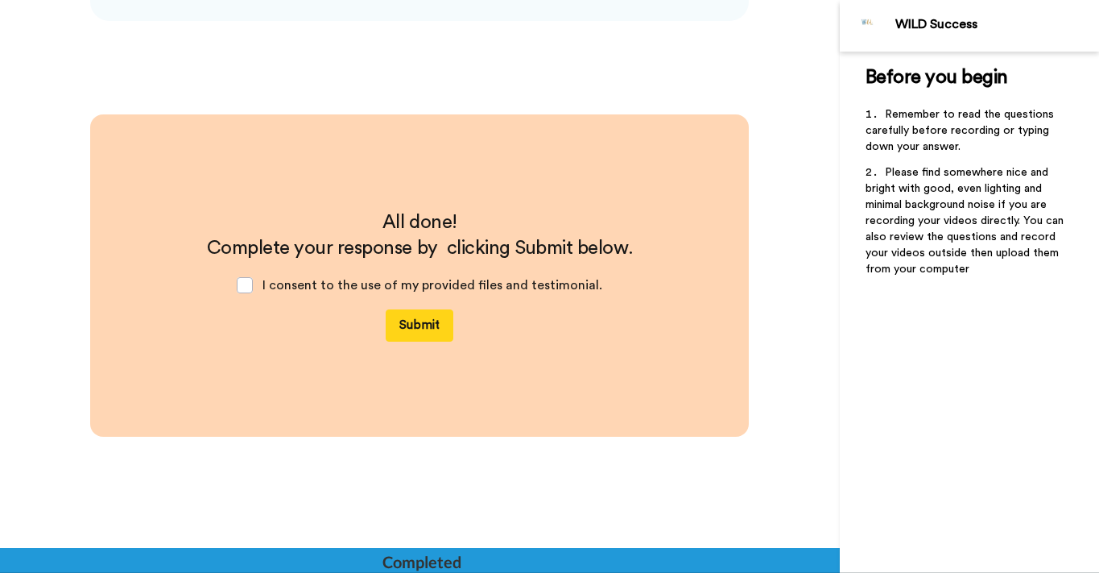
scroll to position [3724, 0]
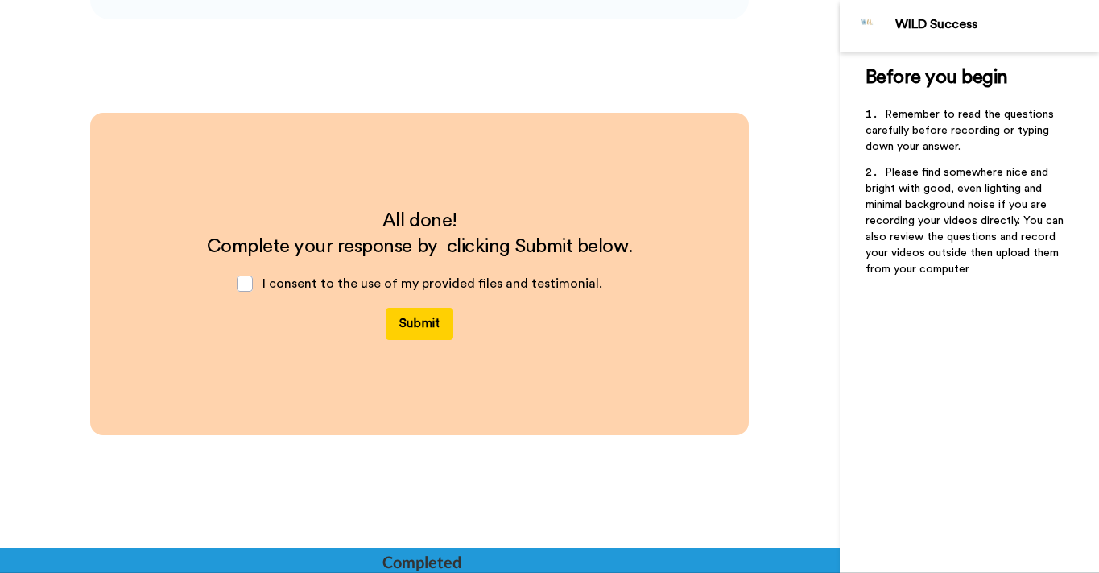
click at [411, 328] on button "Submit" at bounding box center [420, 324] width 68 height 32
